Goal: Task Accomplishment & Management: Complete application form

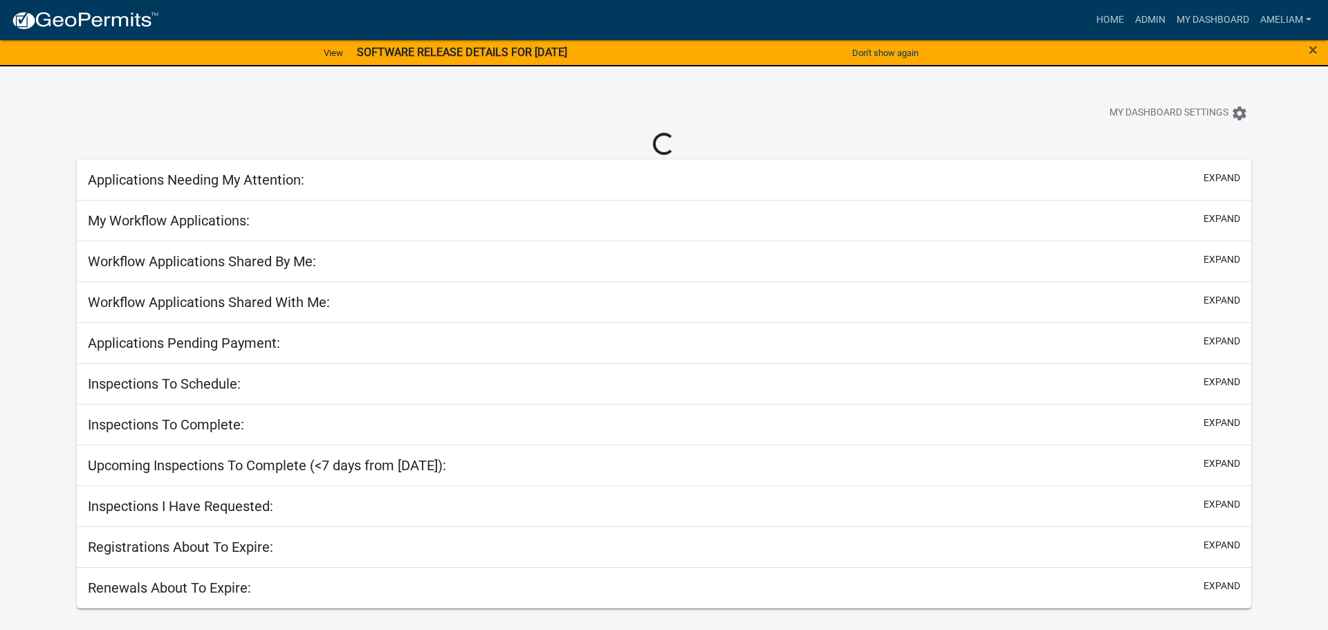
select select "3: 100"
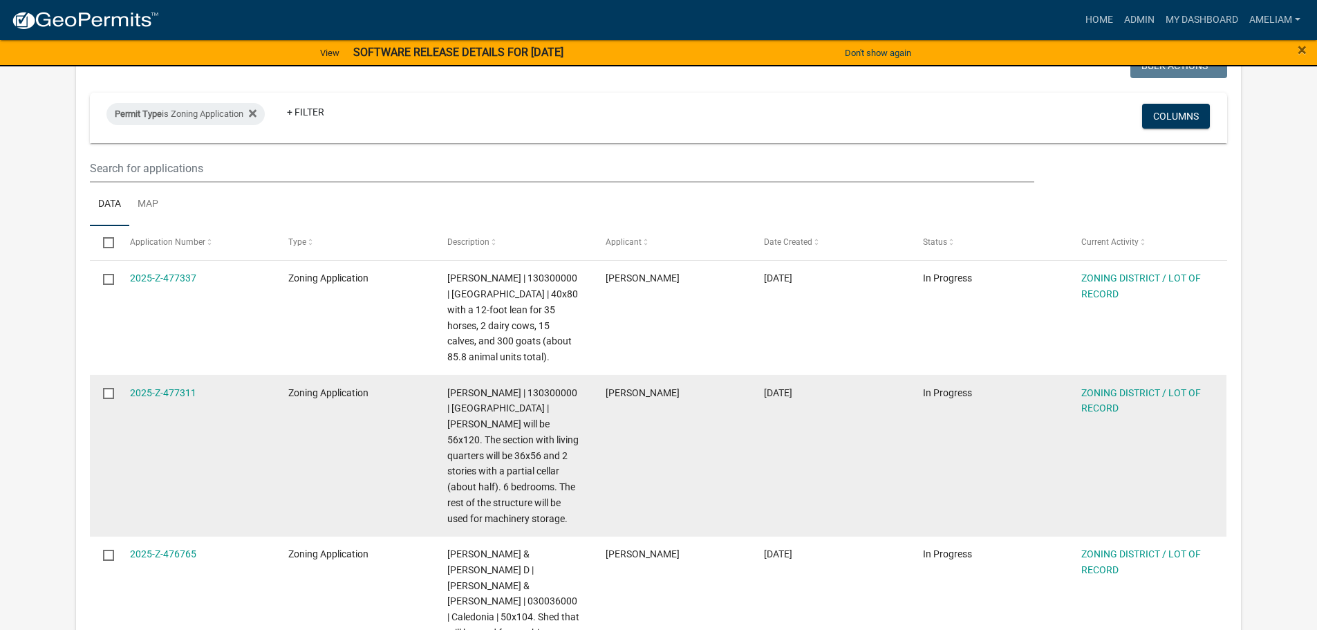
scroll to position [66, 0]
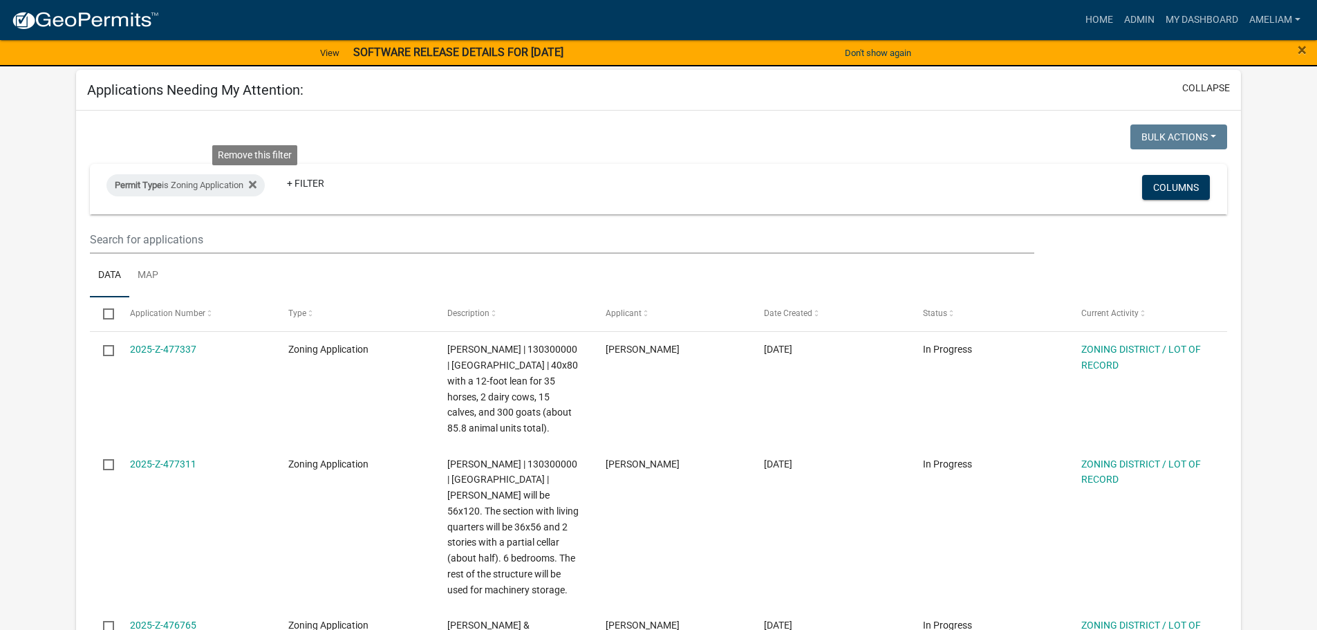
drag, startPoint x: 255, startPoint y: 186, endPoint x: 245, endPoint y: 194, distance: 12.8
click at [255, 186] on icon at bounding box center [253, 184] width 8 height 8
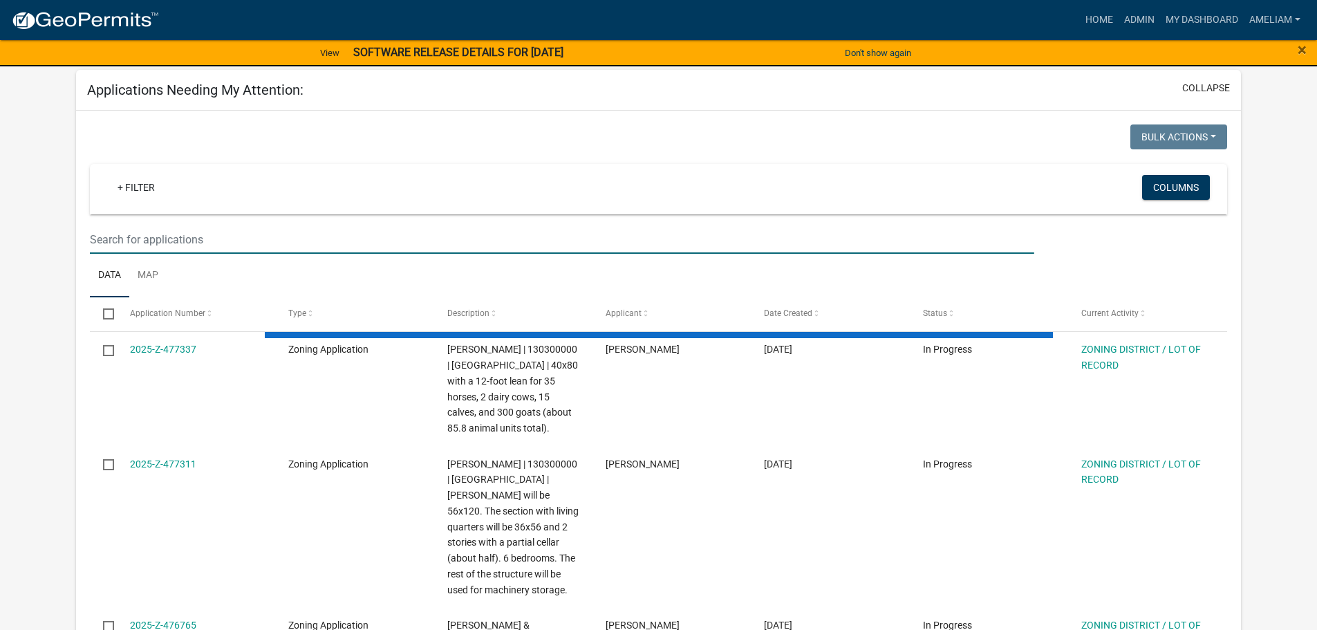
drag, startPoint x: 145, startPoint y: 232, endPoint x: 149, endPoint y: 240, distance: 8.4
click at [145, 232] on input "text" at bounding box center [562, 239] width 944 height 28
click at [118, 186] on link "+ Filter" at bounding box center [135, 187] width 59 height 25
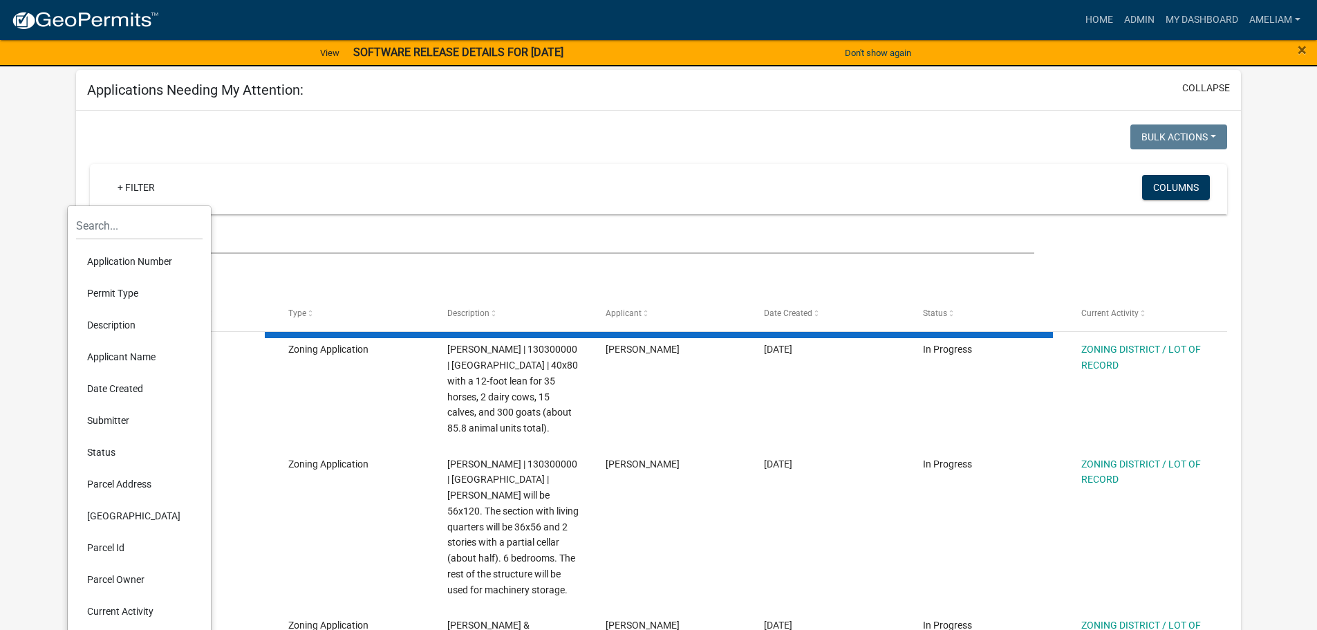
click at [119, 297] on li "Permit Type" at bounding box center [139, 293] width 127 height 32
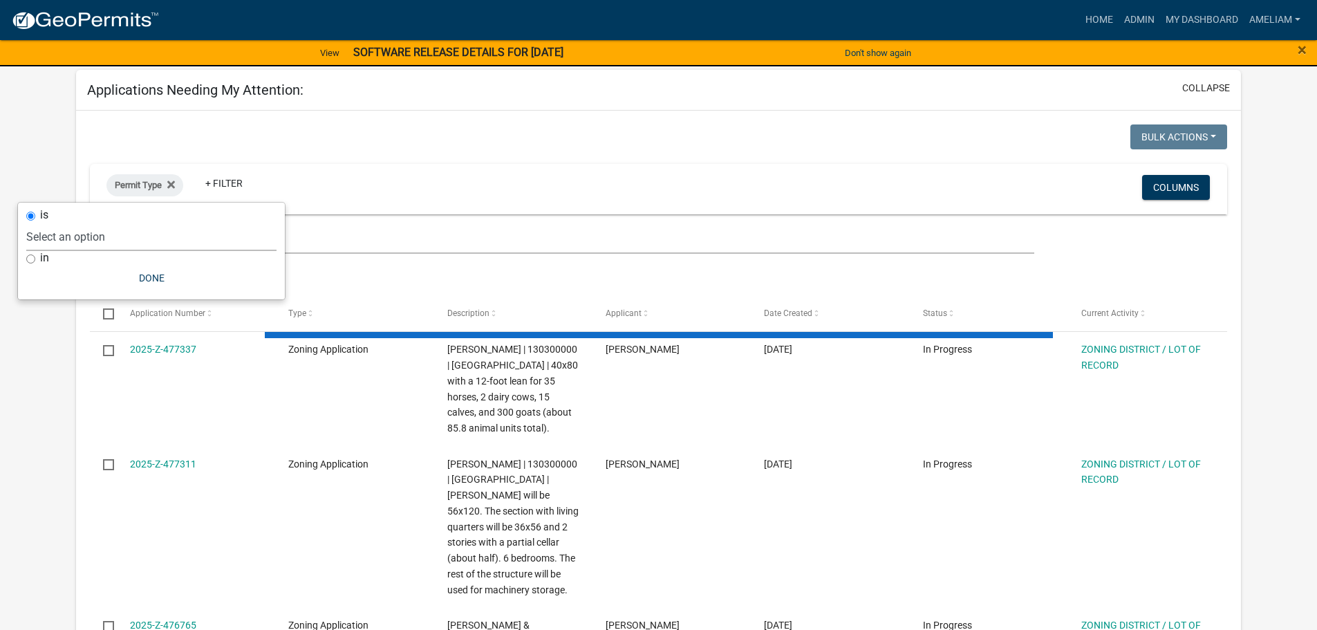
click at [119, 245] on select "Select an option 911 Address Assignment Building Contractor (Registration) Buil…" at bounding box center [151, 237] width 250 height 28
select select "253dacdd-2dce-46fa-a212-aa06fd039a76"
click at [67, 223] on select "Select an option 911 Address Assignment Building Contractor (Registration) Buil…" at bounding box center [151, 237] width 250 height 28
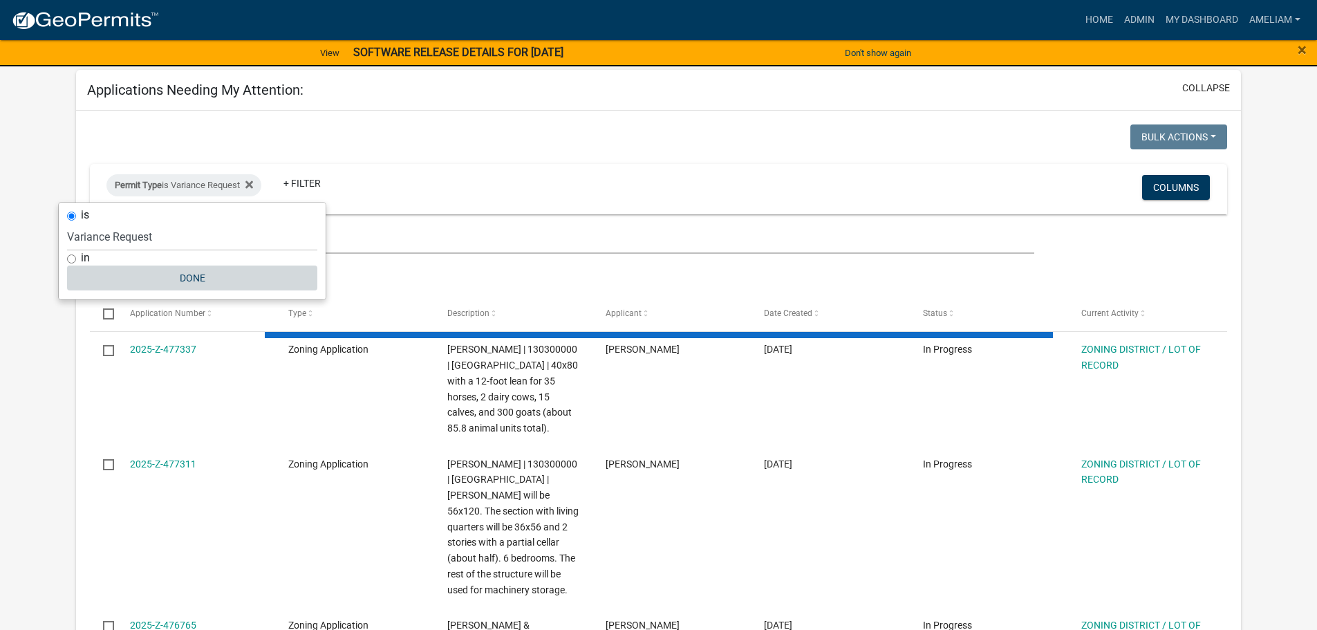
click at [176, 277] on button "Done" at bounding box center [192, 278] width 250 height 25
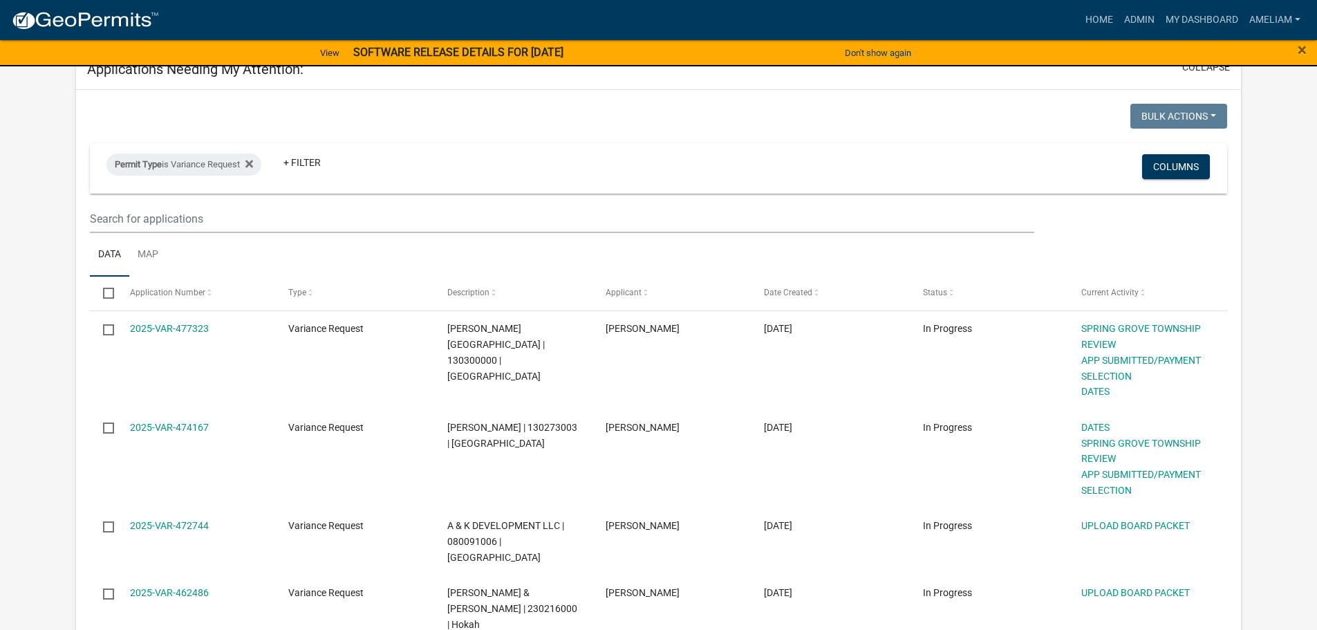
scroll to position [207, 0]
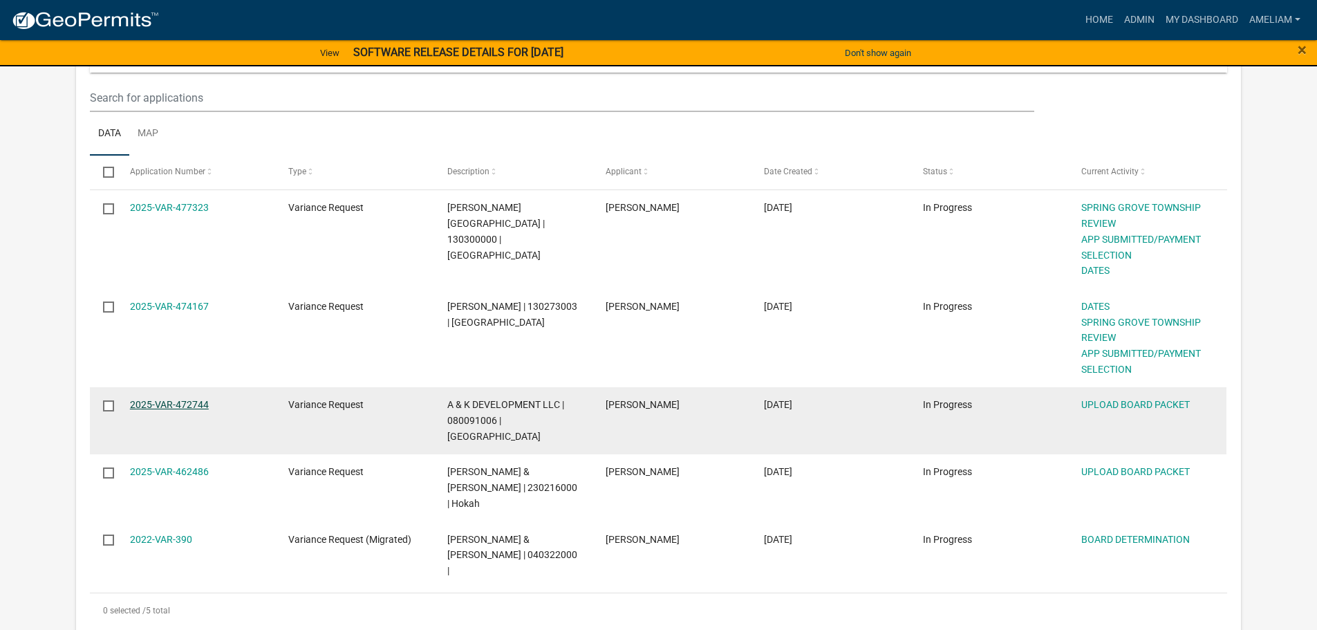
click at [207, 409] on link "2025-VAR-472744" at bounding box center [169, 404] width 79 height 11
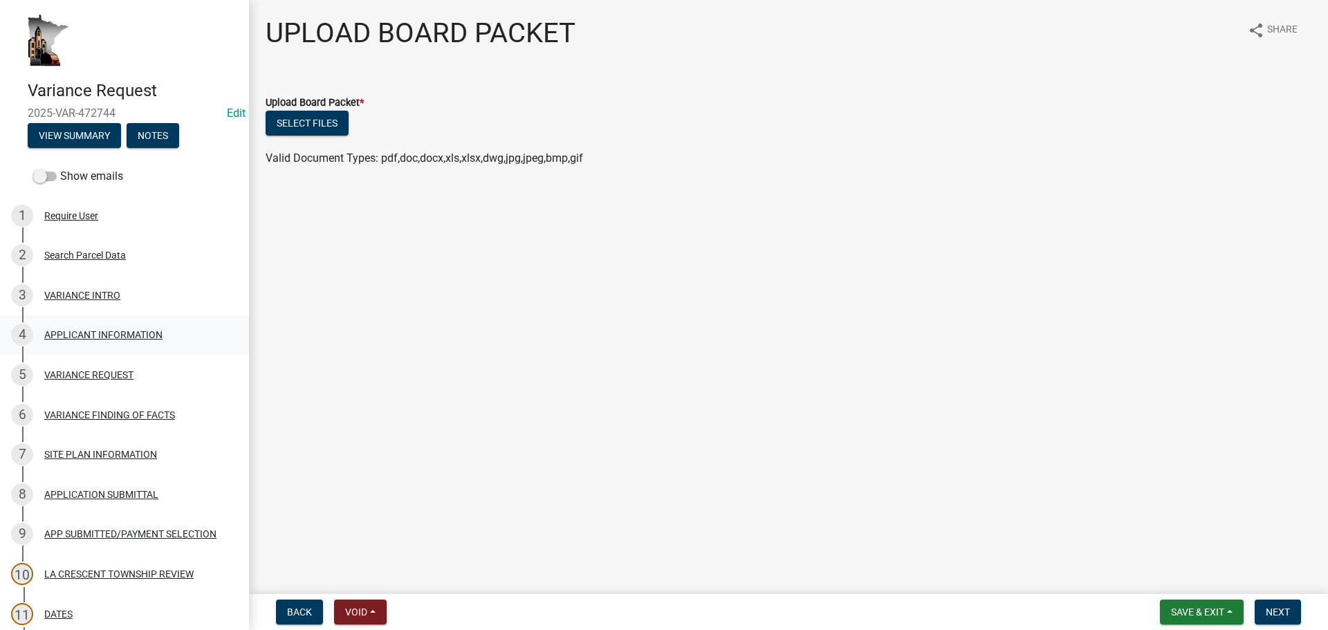
drag, startPoint x: 104, startPoint y: 316, endPoint x: 106, endPoint y: 326, distance: 10.6
click at [104, 316] on link "4 APPLICANT INFORMATION" at bounding box center [124, 335] width 249 height 40
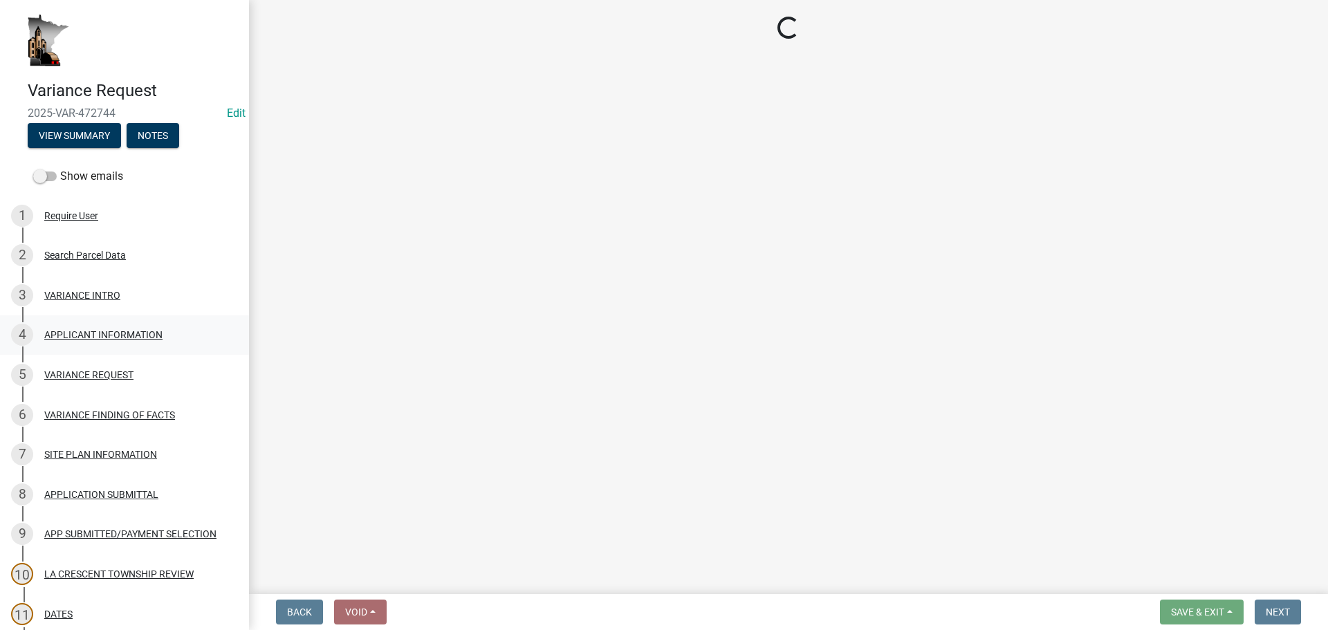
click at [107, 330] on div "APPLICANT INFORMATION" at bounding box center [103, 335] width 118 height 10
select select "3db89251-dfec-44b0-a70b-a46ca495b661"
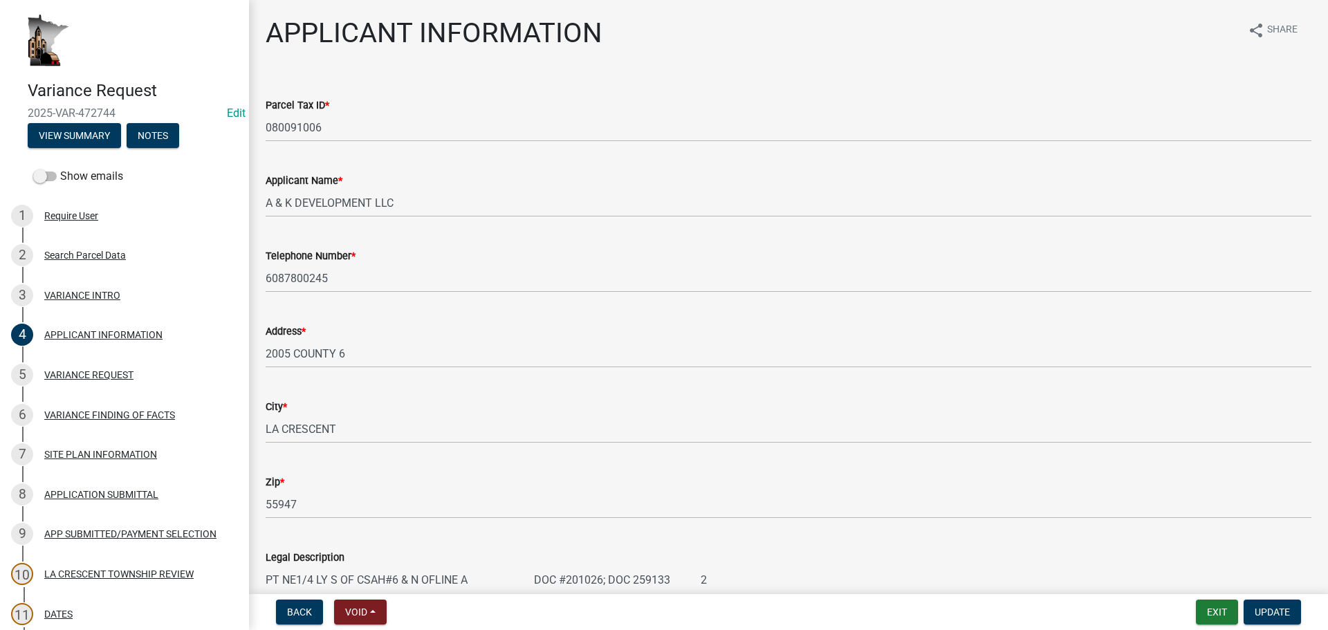
select select "3db89251-dfec-44b0-a70b-a46ca495b661"
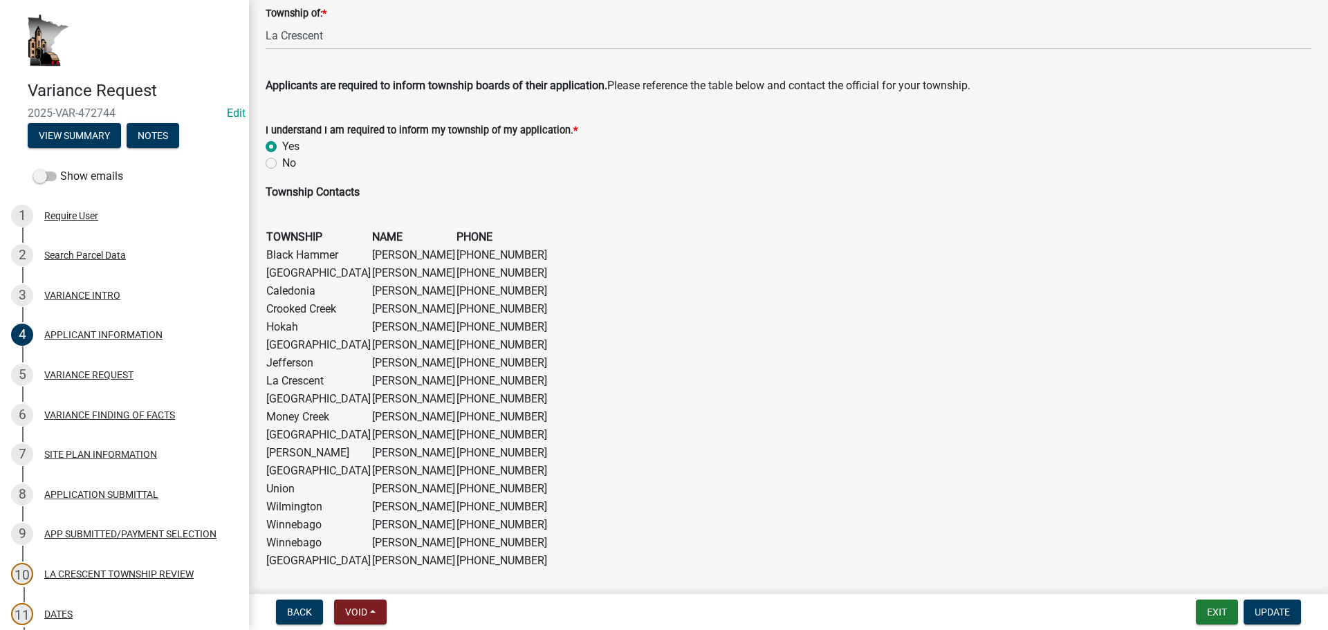
scroll to position [857, 0]
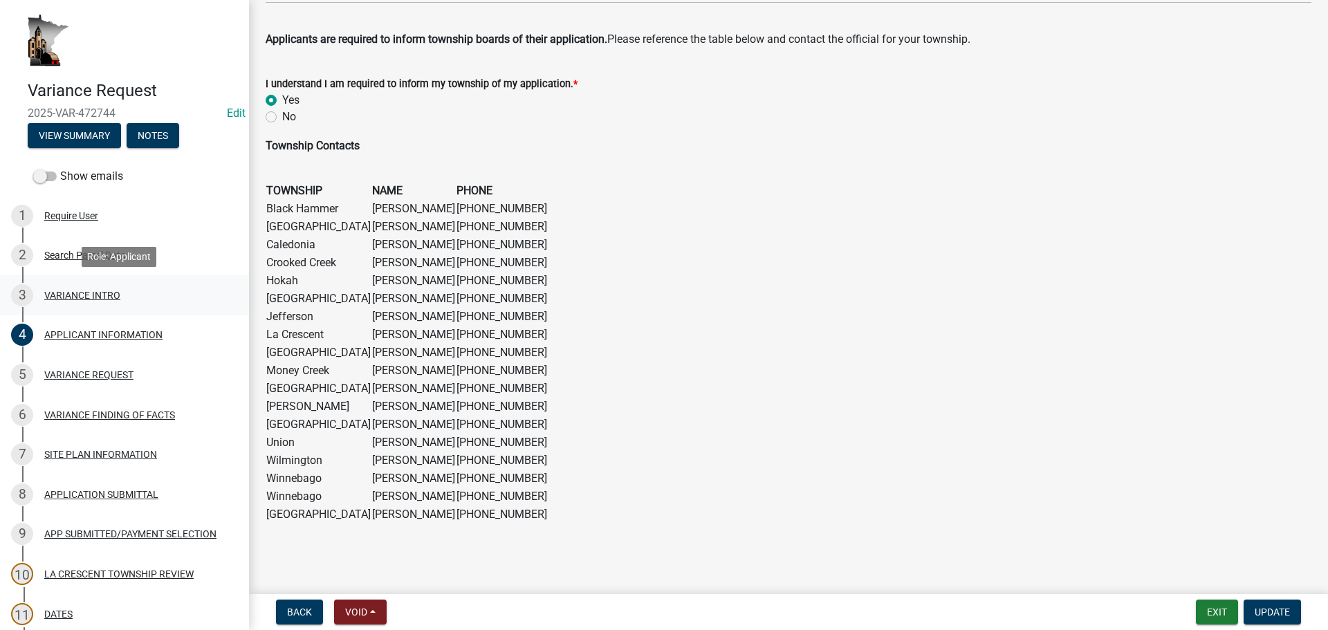
click at [61, 291] on div "VARIANCE INTRO" at bounding box center [82, 295] width 76 height 10
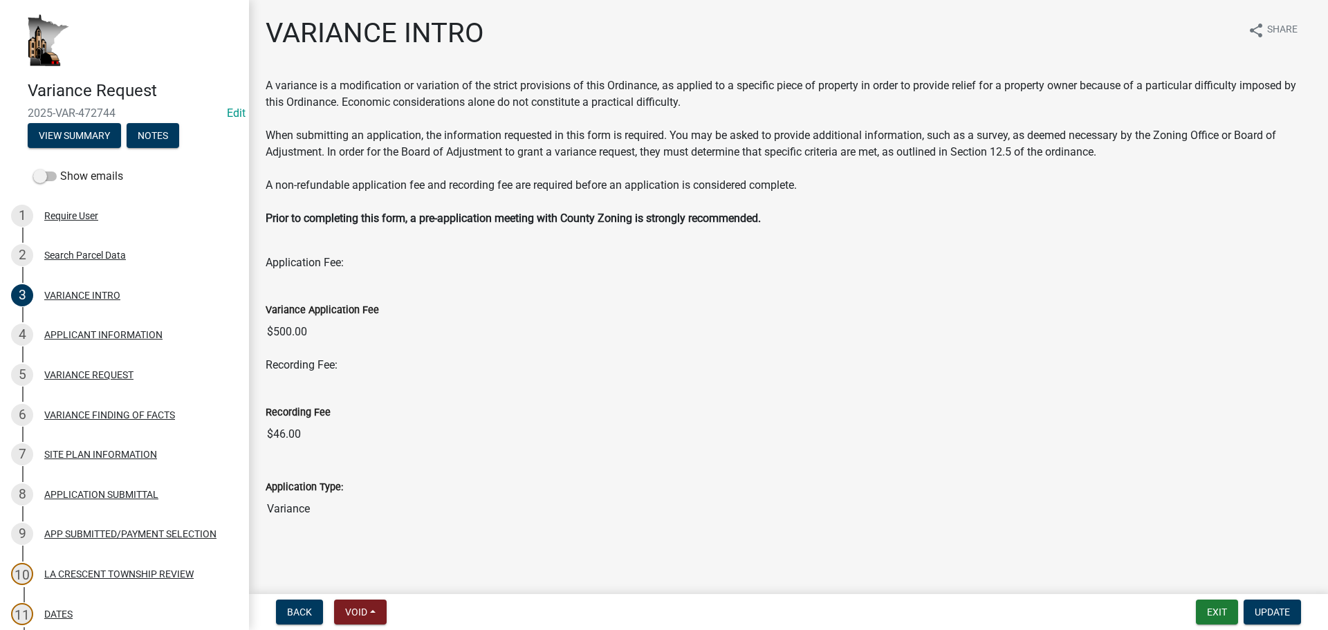
scroll to position [1, 0]
click at [131, 416] on div "VARIANCE FINDING OF FACTS" at bounding box center [109, 415] width 131 height 10
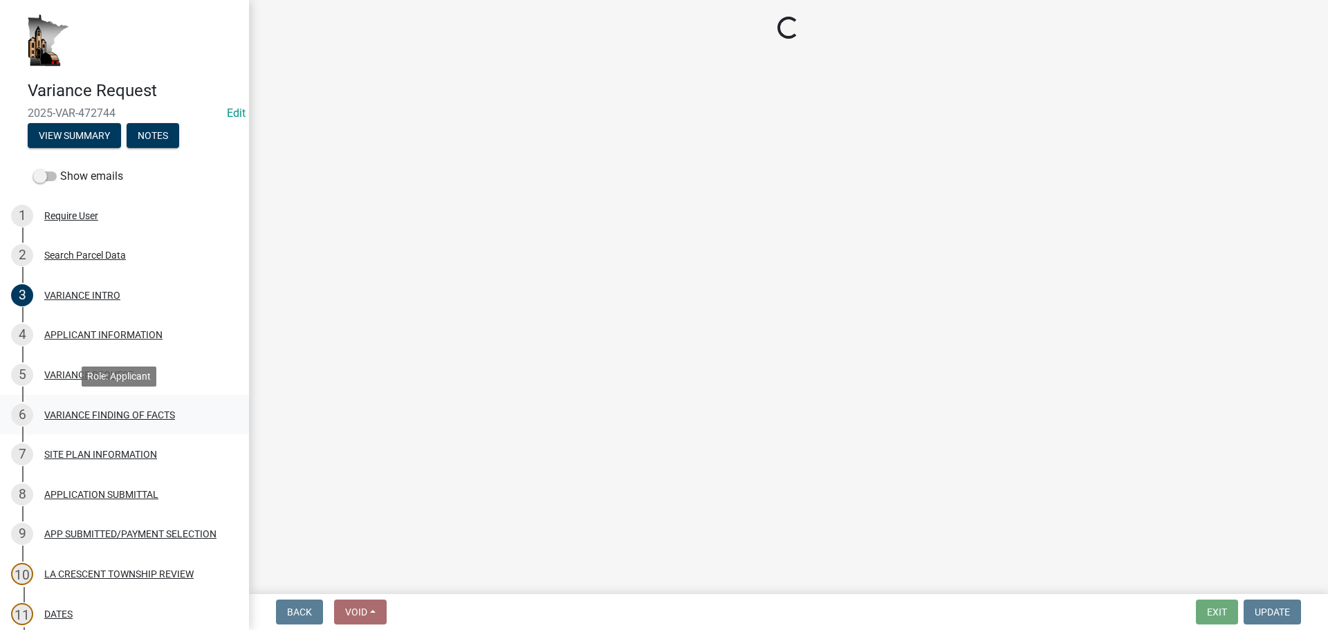
scroll to position [0, 0]
select select "e7339e75-e3d8-4c05-91a7-bbd42707347d"
select select "635aecb9-93f4-4782-a4af-22c7a8086bbc"
select select "aaa485d0-d801-4d37-bb7e-2a92079090af"
select select "7e69a0cc-1ed4-49c0-87fa-8a0d7a2511ee"
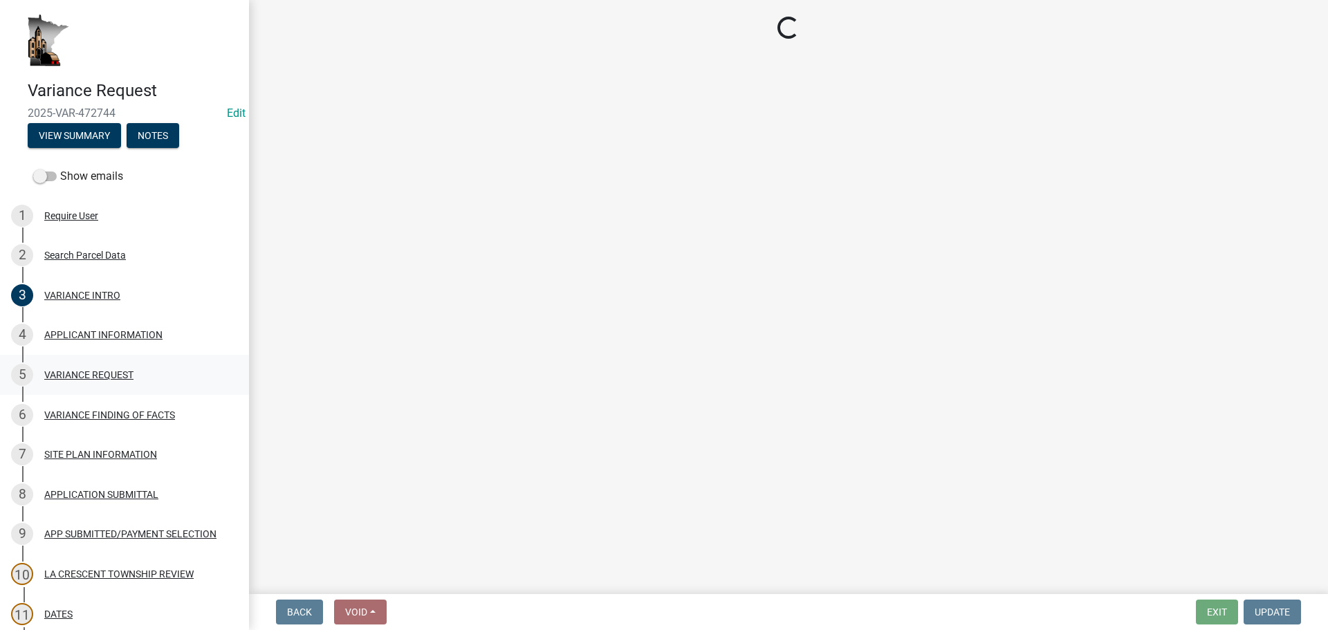
select select "104dc2c3-fb18-403f-90ac-5564d5e92e11"
select select "c22521f2-ae46-4292-a6c5-e255f75be06c"
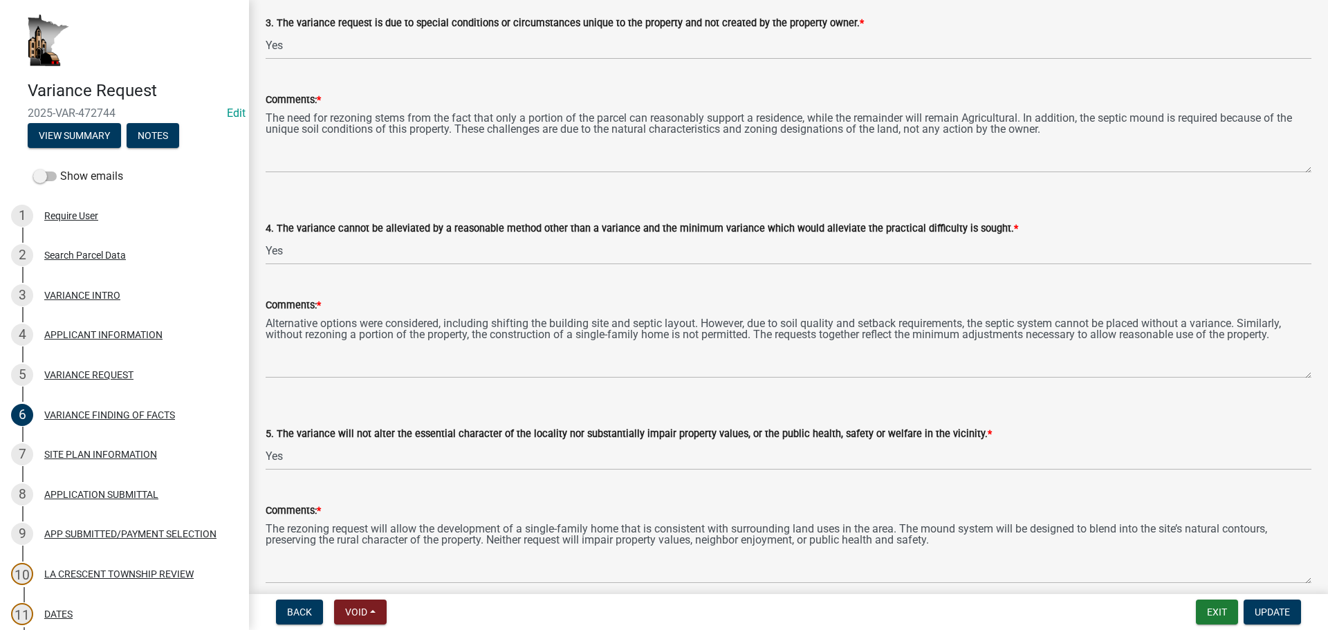
scroll to position [761, 0]
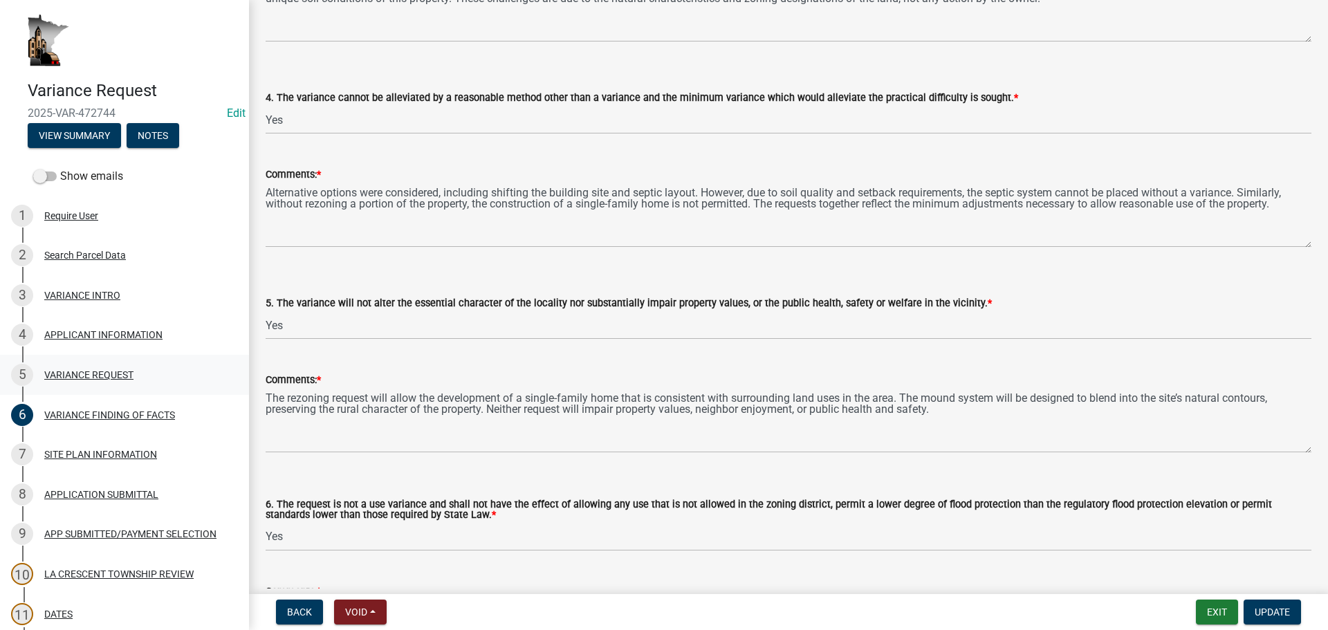
click at [121, 382] on div "5 VARIANCE REQUEST" at bounding box center [119, 375] width 216 height 22
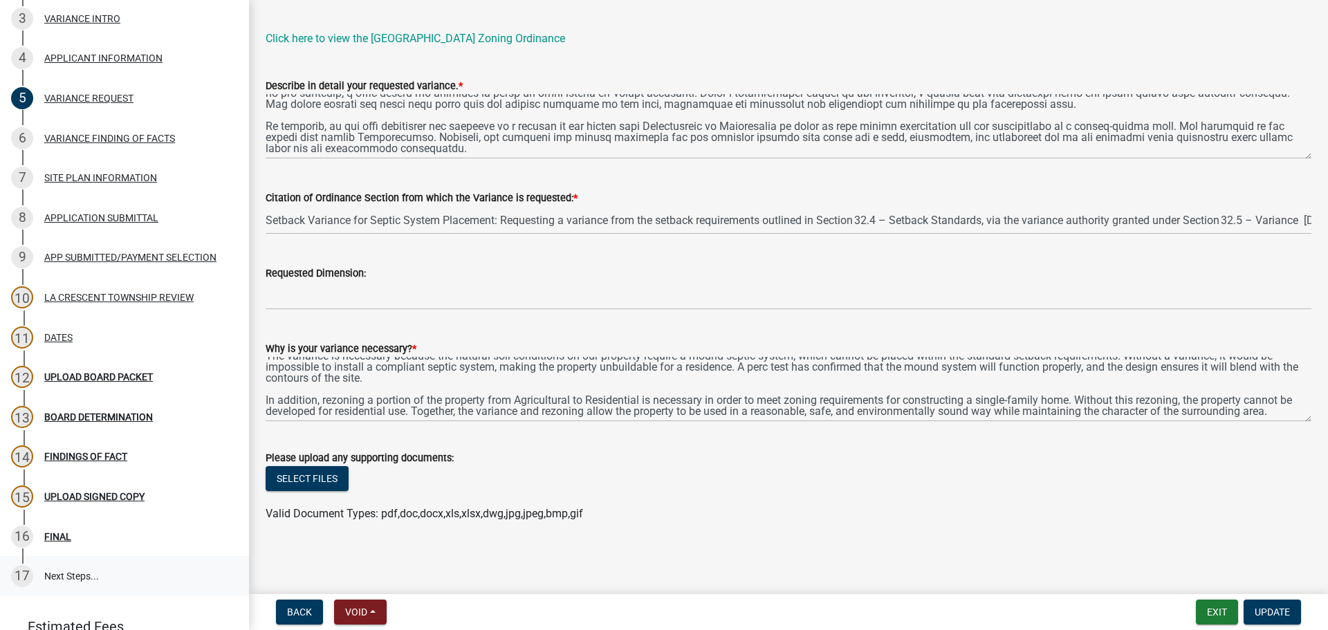
scroll to position [0, 0]
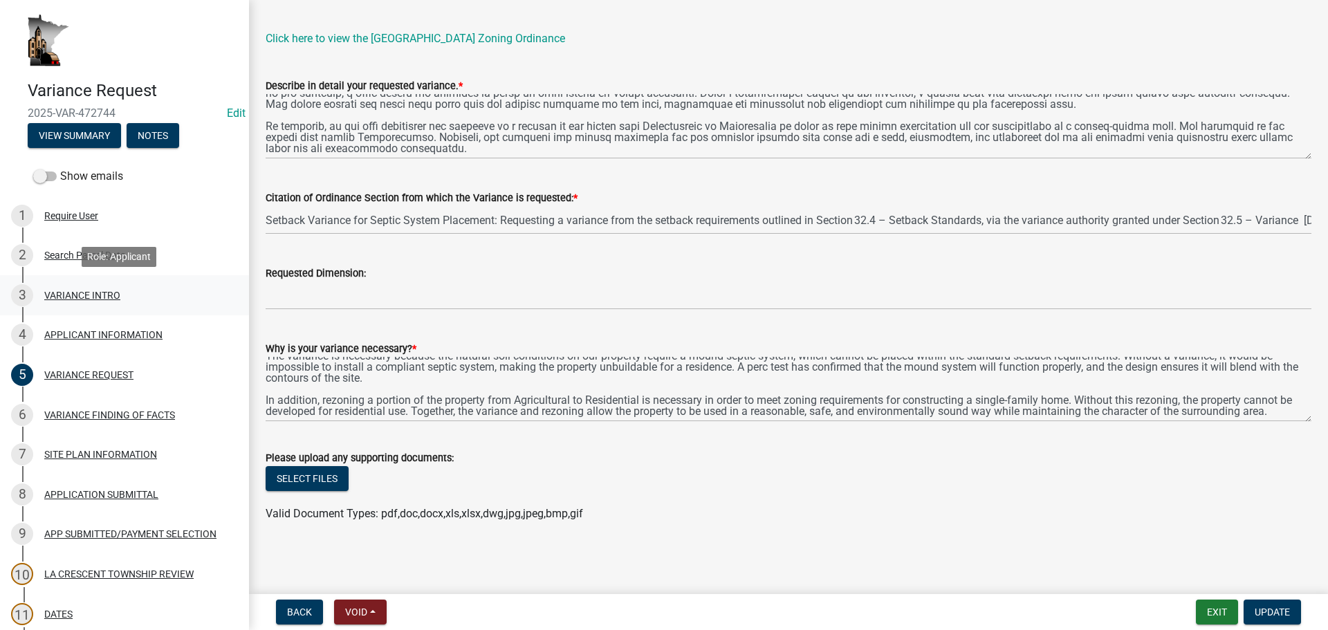
click at [71, 280] on link "3 VARIANCE INTRO" at bounding box center [124, 295] width 249 height 40
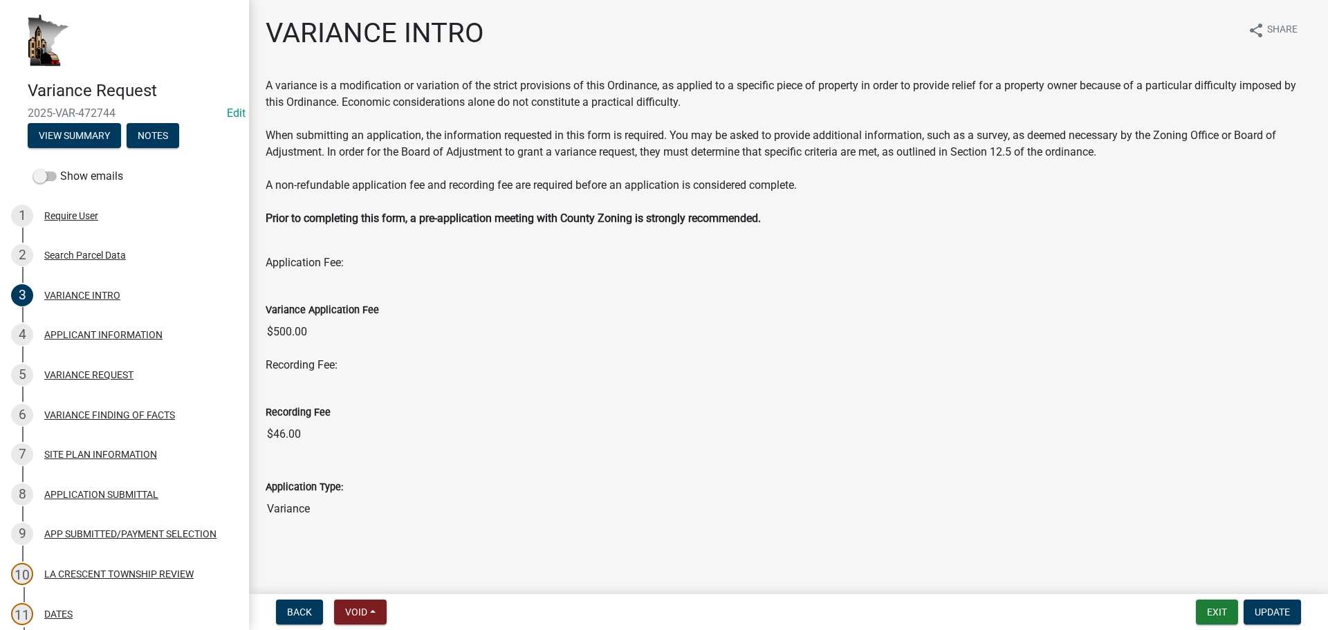
scroll to position [1, 0]
click at [158, 335] on div "APPLICANT INFORMATION" at bounding box center [103, 335] width 118 height 10
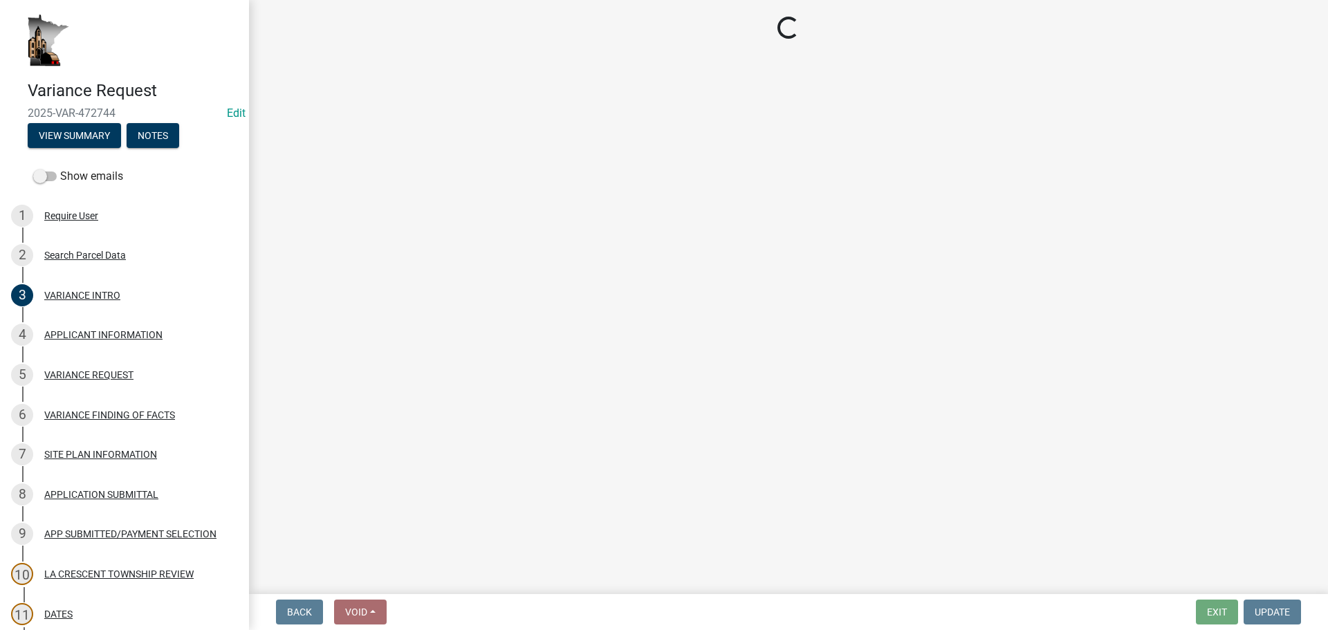
select select "3db89251-dfec-44b0-a70b-a46ca495b661"
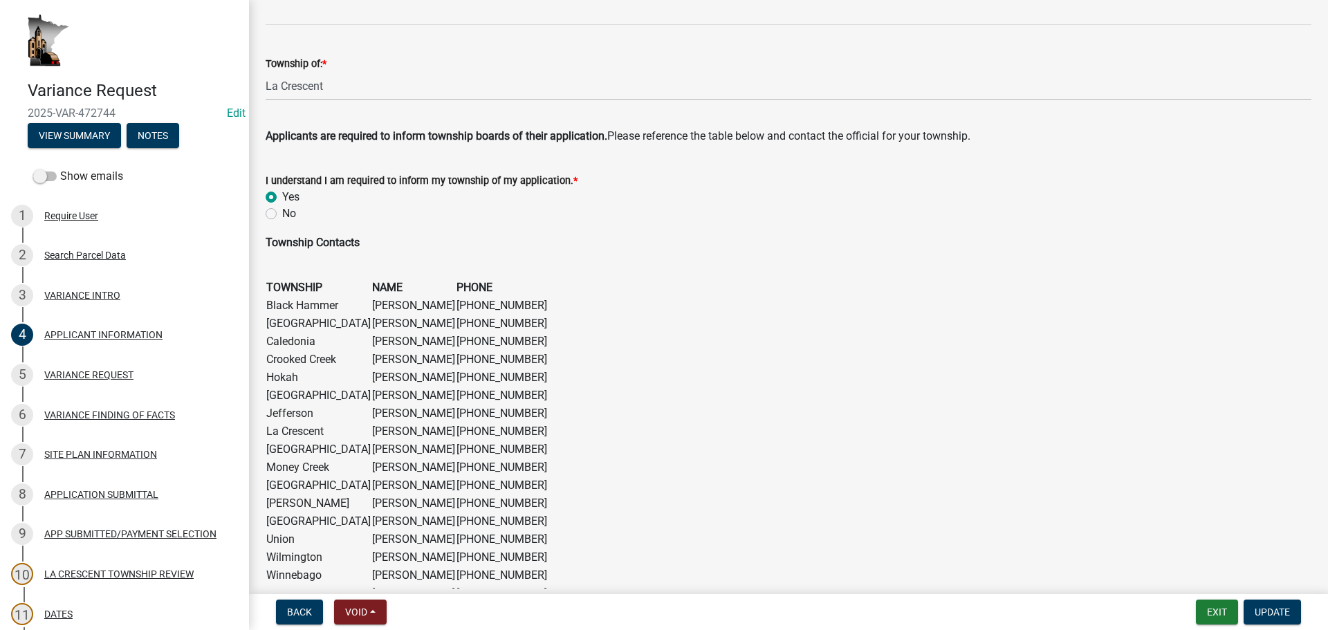
scroll to position [857, 0]
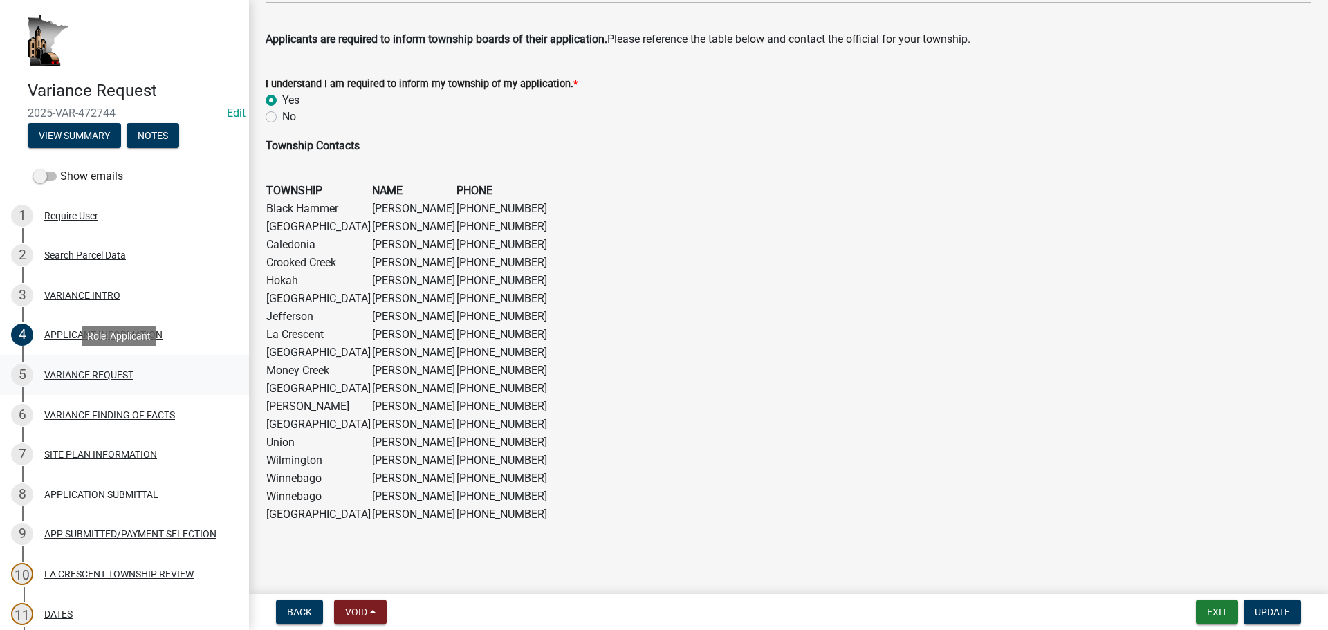
click at [106, 370] on div "VARIANCE REQUEST" at bounding box center [88, 375] width 89 height 10
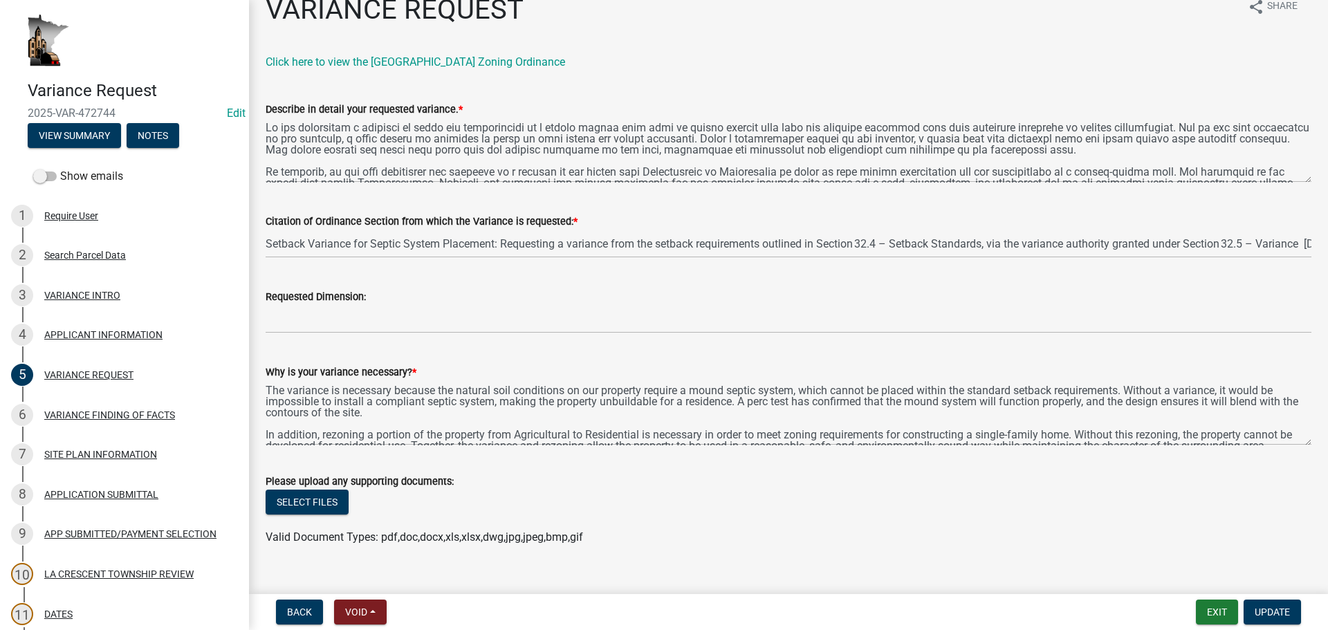
scroll to position [47, 0]
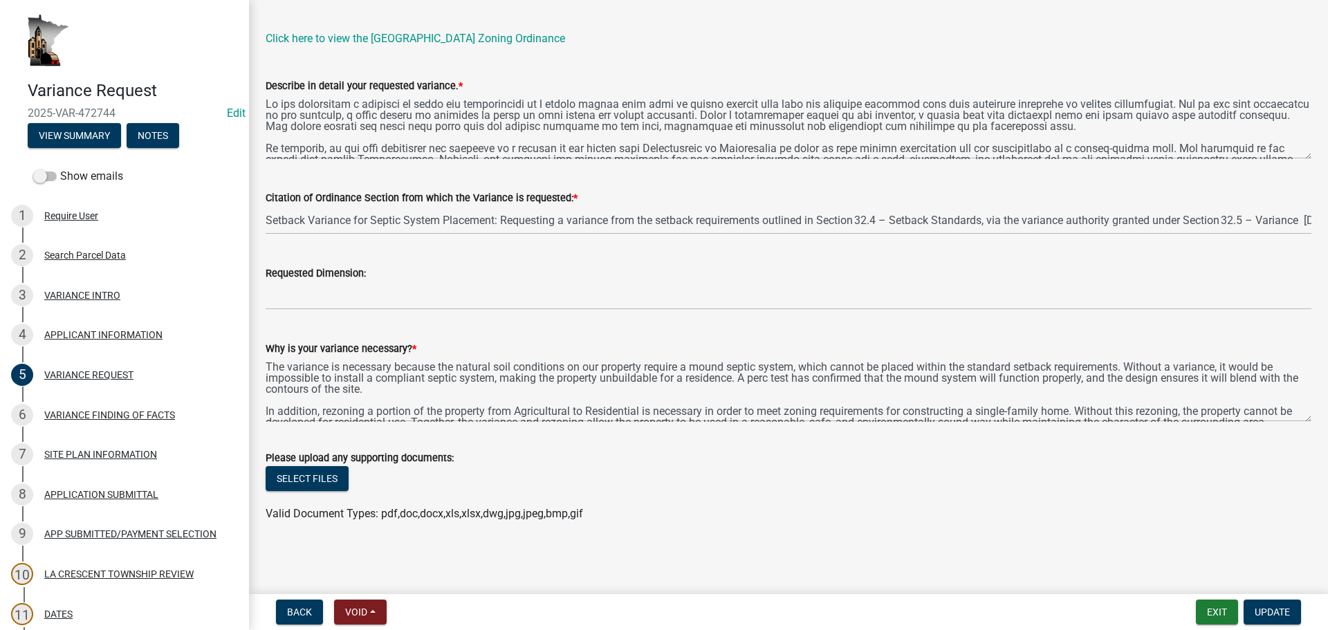
click at [125, 407] on div "6 VARIANCE FINDING OF FACTS" at bounding box center [119, 415] width 216 height 22
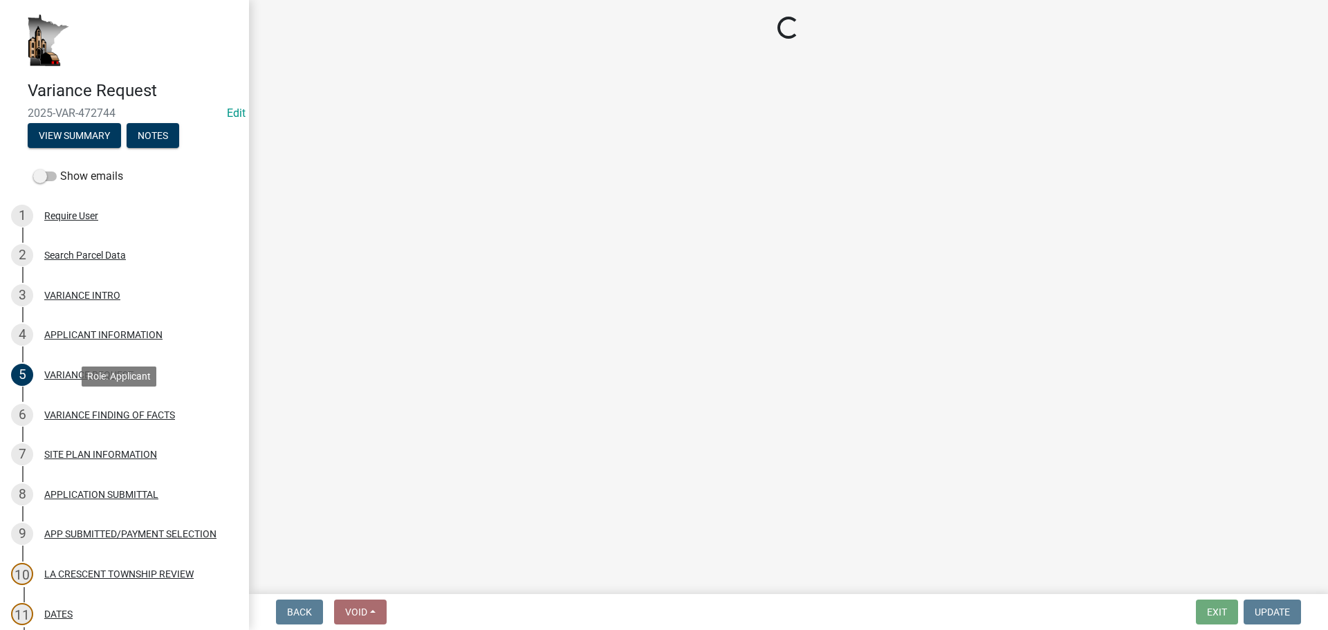
scroll to position [0, 0]
select select "e7339e75-e3d8-4c05-91a7-bbd42707347d"
select select "635aecb9-93f4-4782-a4af-22c7a8086bbc"
select select "aaa485d0-d801-4d37-bb7e-2a92079090af"
select select "7e69a0cc-1ed4-49c0-87fa-8a0d7a2511ee"
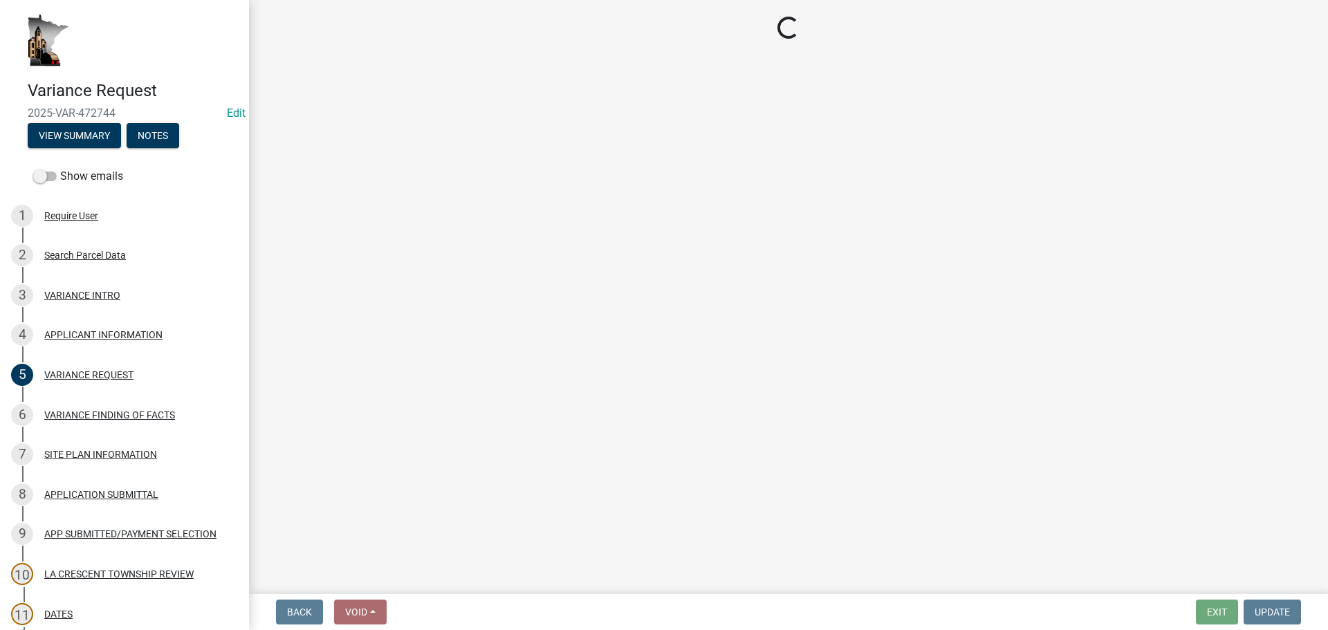
select select "104dc2c3-fb18-403f-90ac-5564d5e92e11"
select select "c22521f2-ae46-4292-a6c5-e255f75be06c"
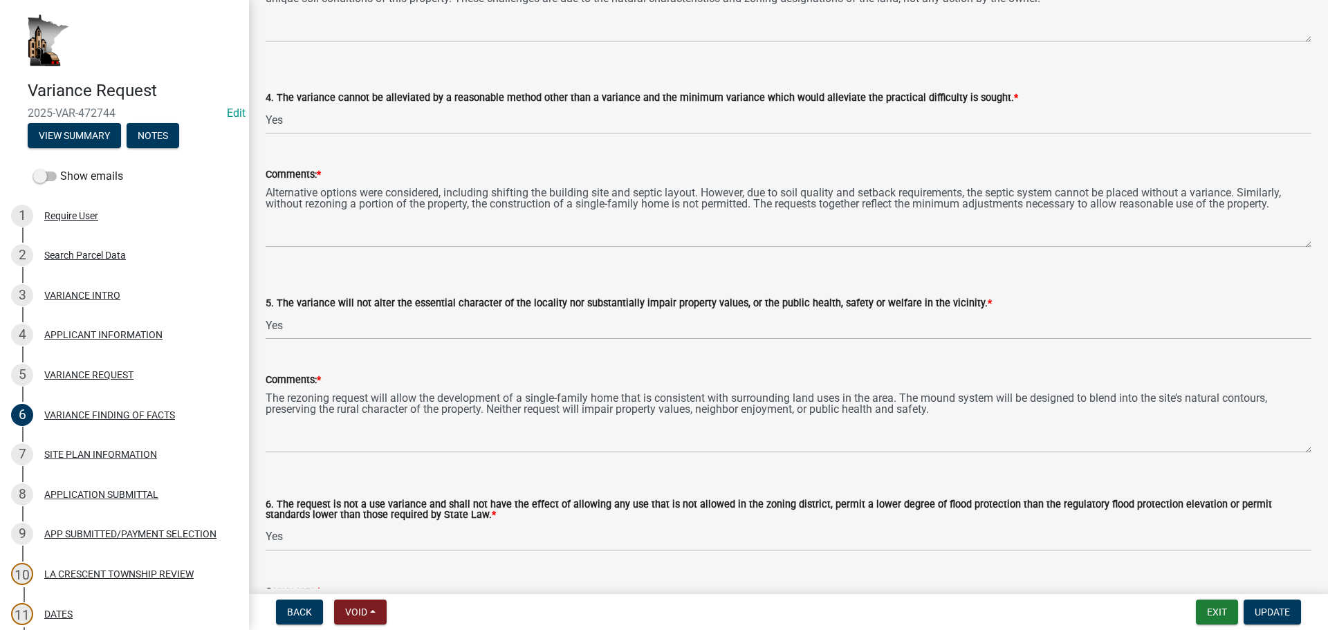
scroll to position [1108, 0]
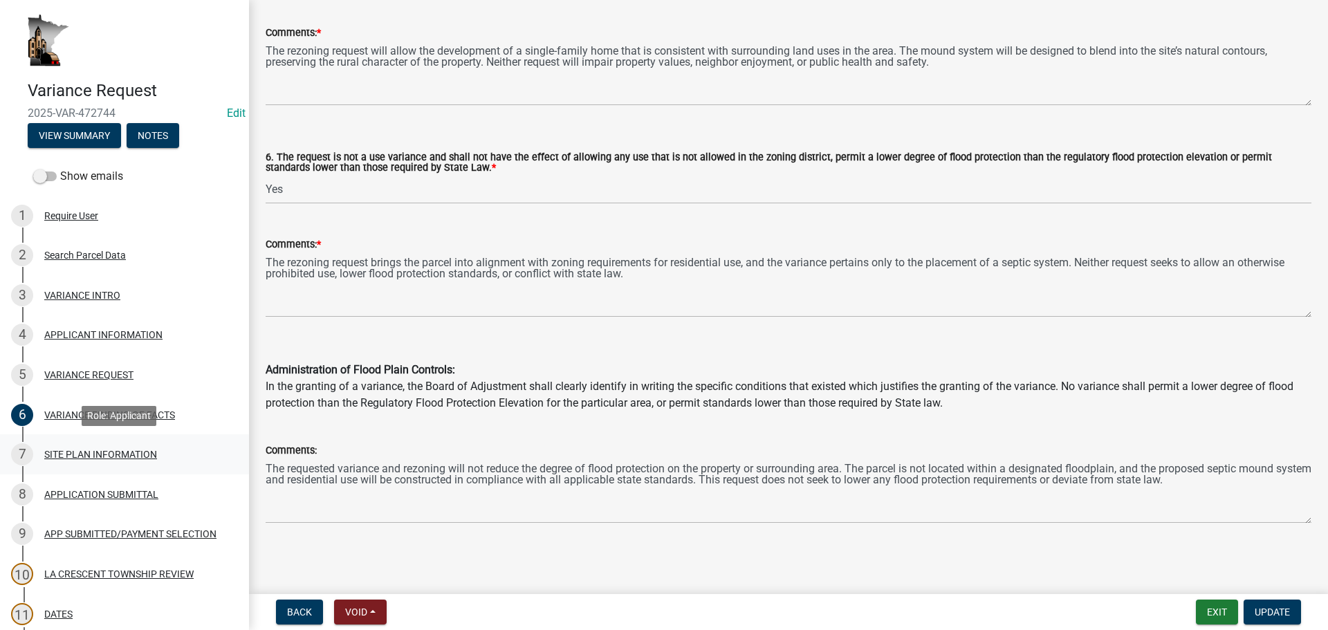
click at [62, 452] on div "SITE PLAN INFORMATION" at bounding box center [100, 454] width 113 height 10
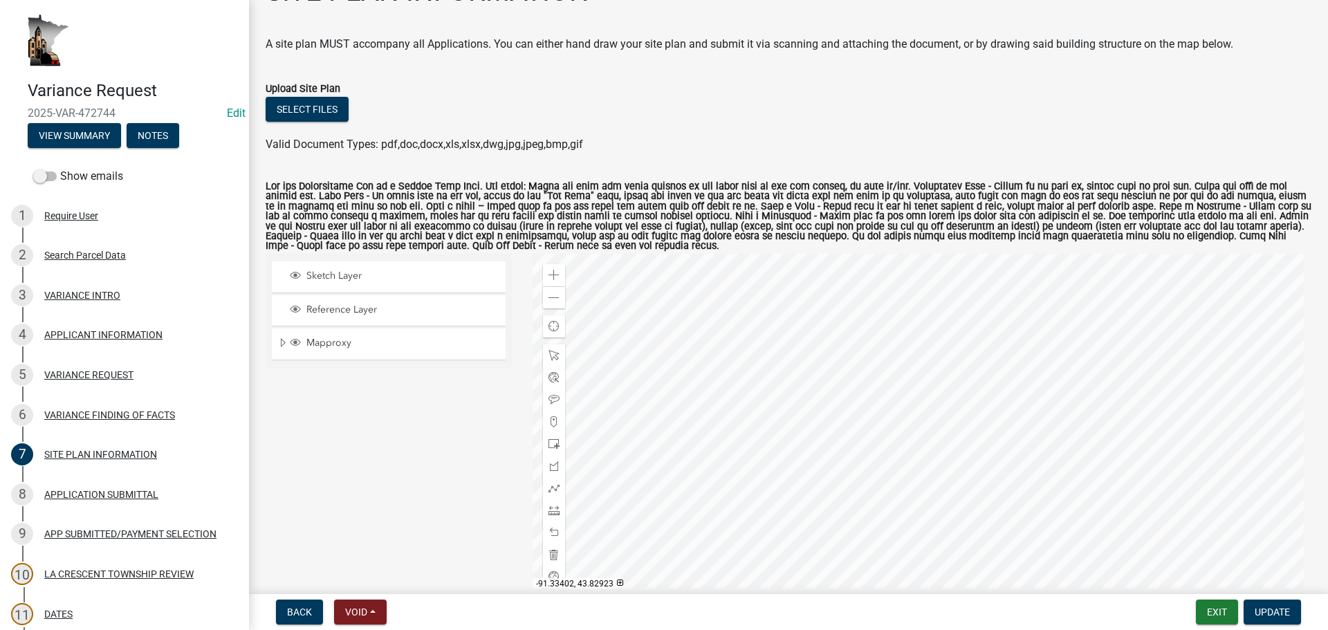
scroll to position [69, 0]
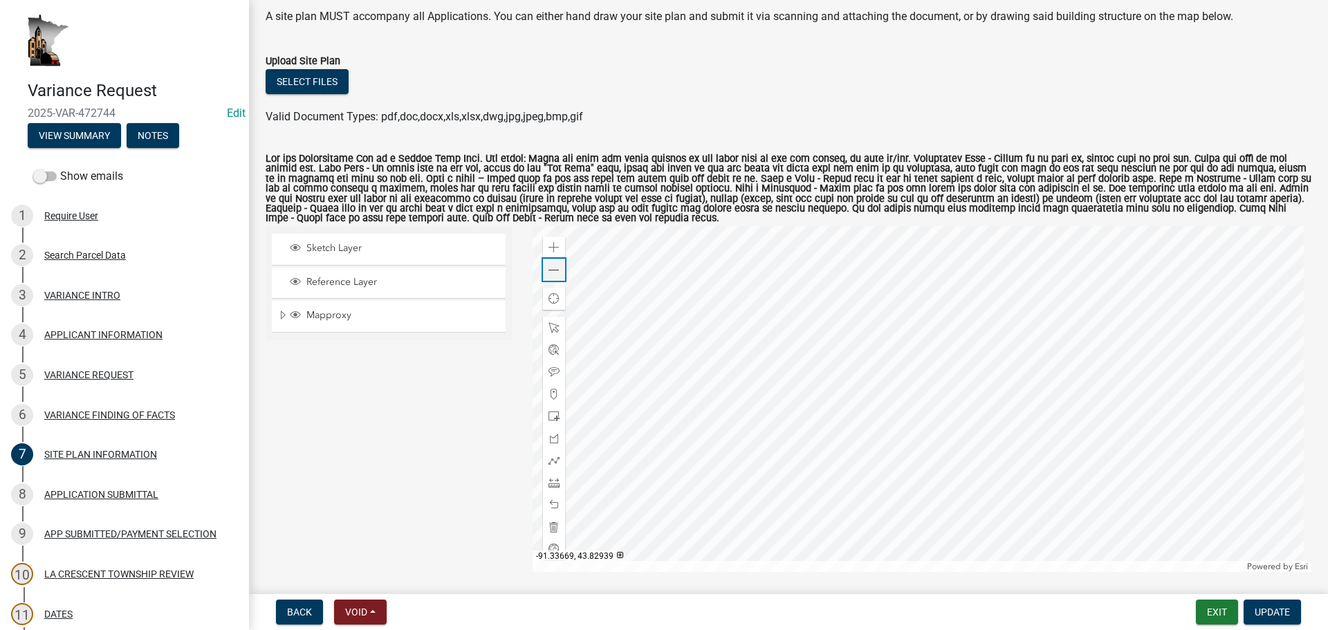
click at [559, 277] on div "Zoom out" at bounding box center [554, 270] width 22 height 22
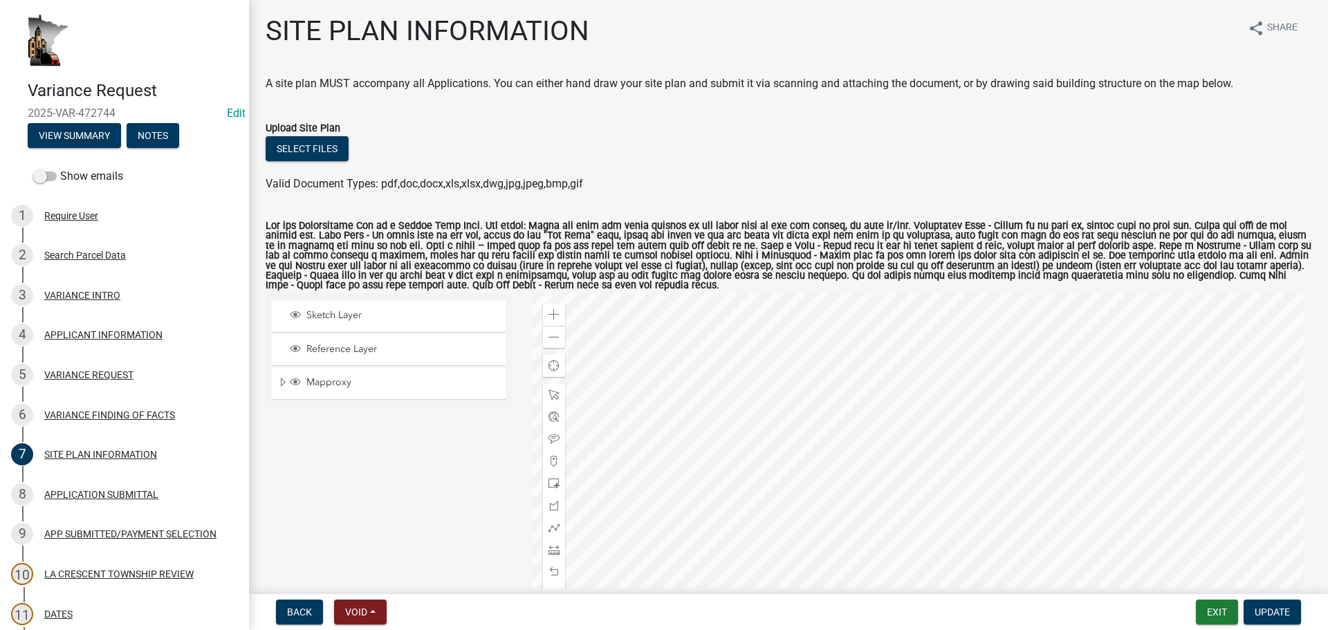
scroll to position [0, 0]
